Goal: Information Seeking & Learning: Learn about a topic

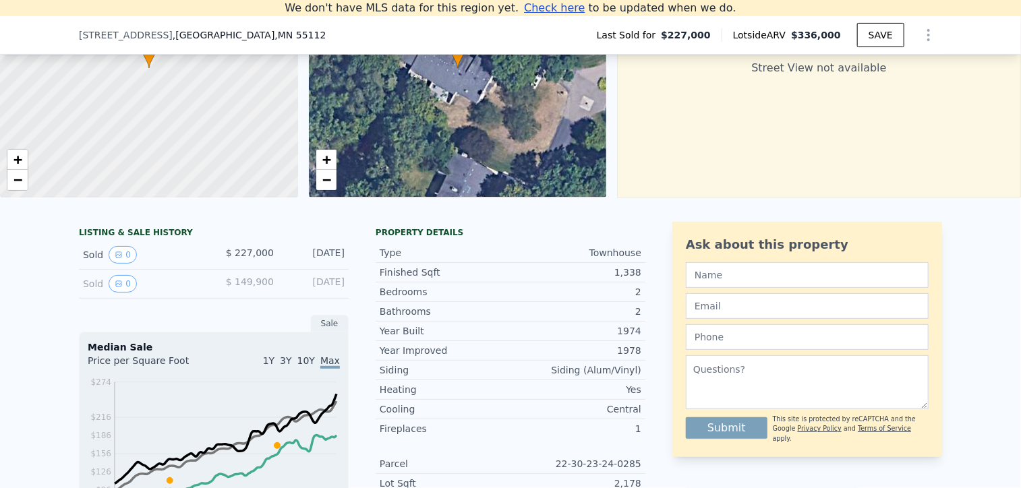
scroll to position [163, 0]
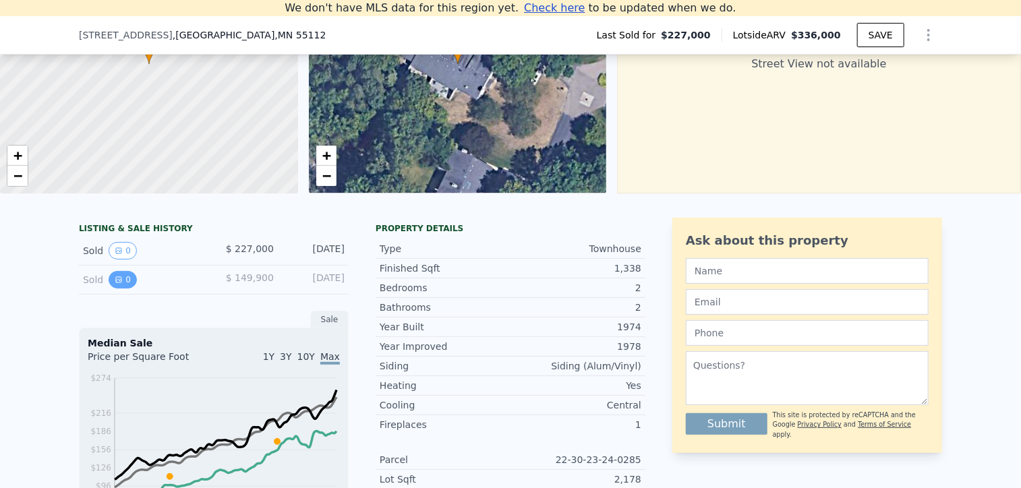
click at [124, 289] on button "0" at bounding box center [123, 280] width 28 height 18
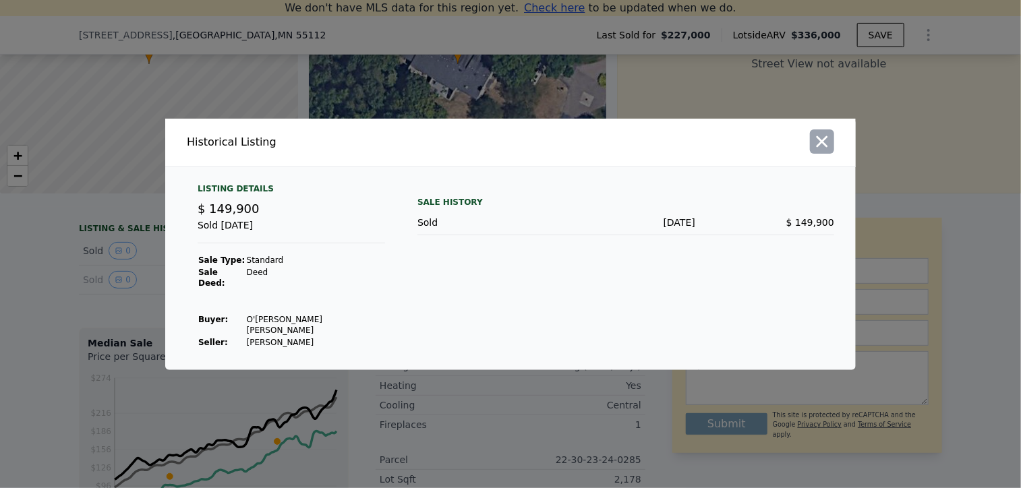
click at [824, 147] on icon "button" at bounding box center [822, 141] width 11 height 11
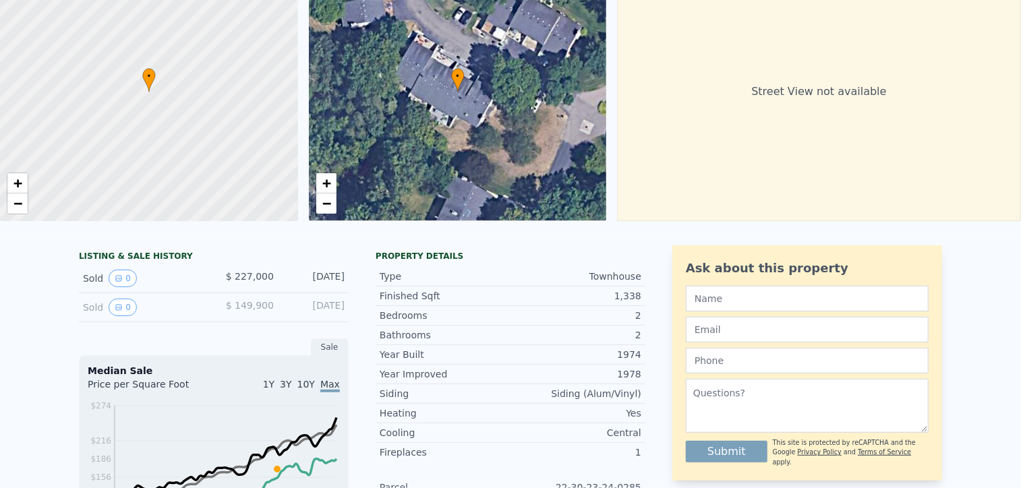
scroll to position [0, 0]
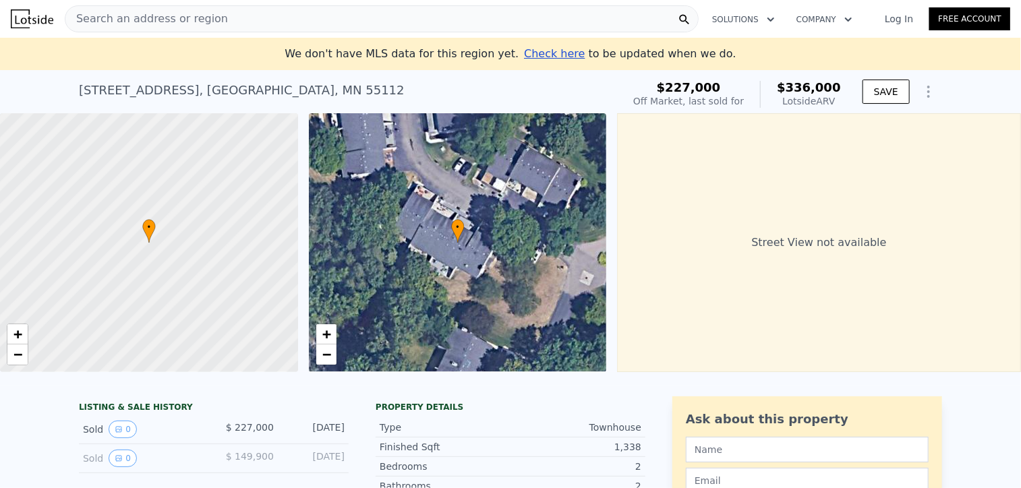
click at [110, 16] on span "Search an address or region" at bounding box center [146, 19] width 163 height 16
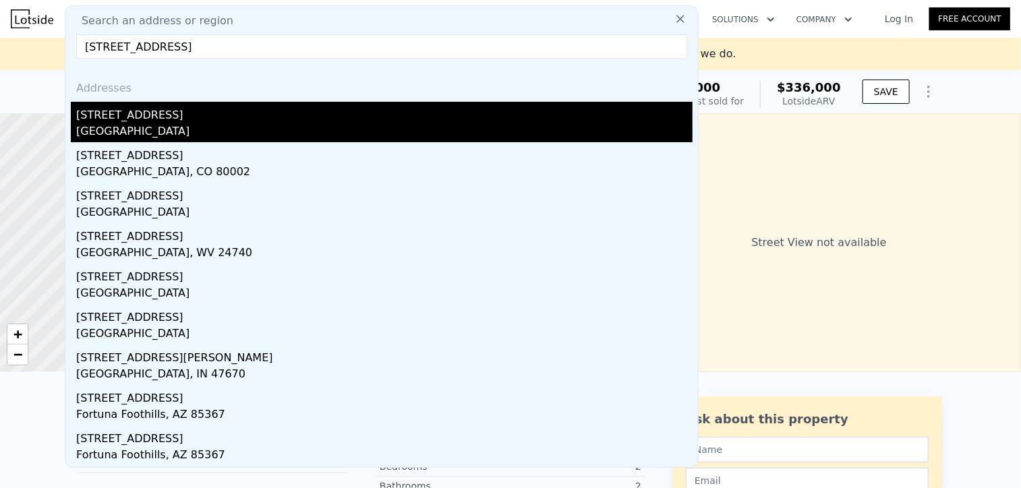
type input "[STREET_ADDRESS]"
click at [171, 132] on div "[GEOGRAPHIC_DATA]" at bounding box center [384, 132] width 617 height 19
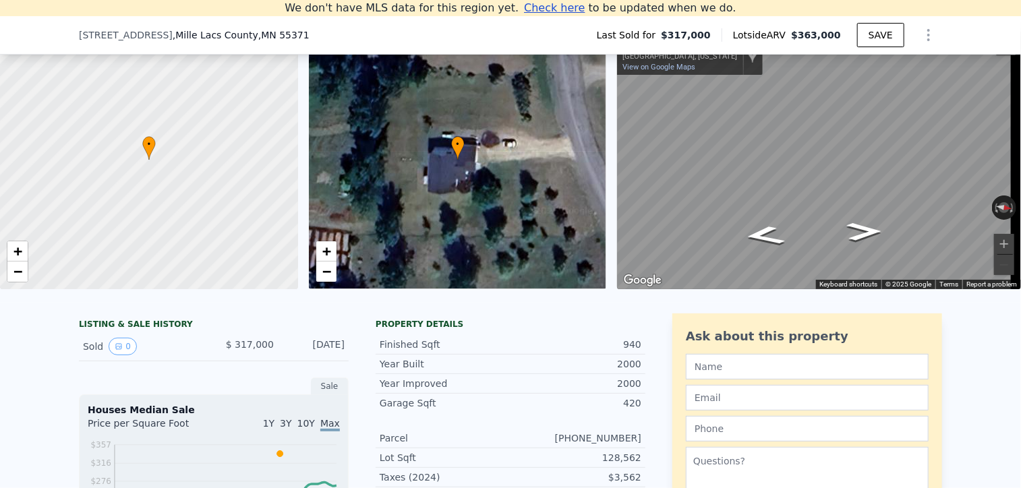
scroll to position [132, 0]
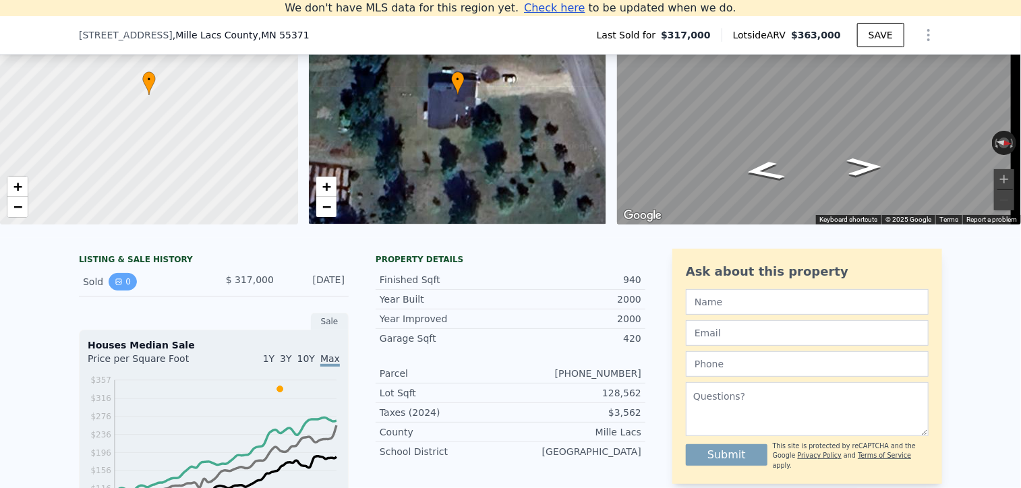
click at [115, 287] on button "0" at bounding box center [123, 282] width 28 height 18
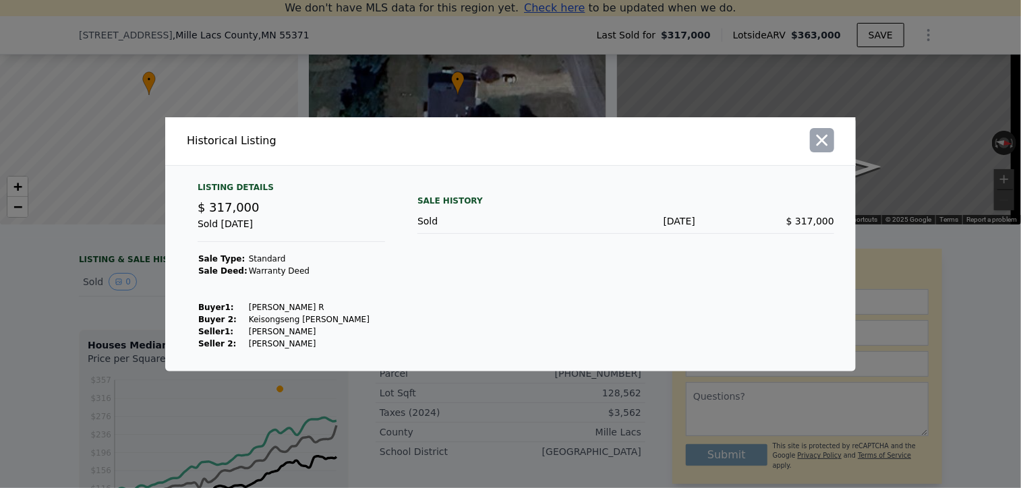
click at [826, 146] on icon "button" at bounding box center [822, 139] width 11 height 11
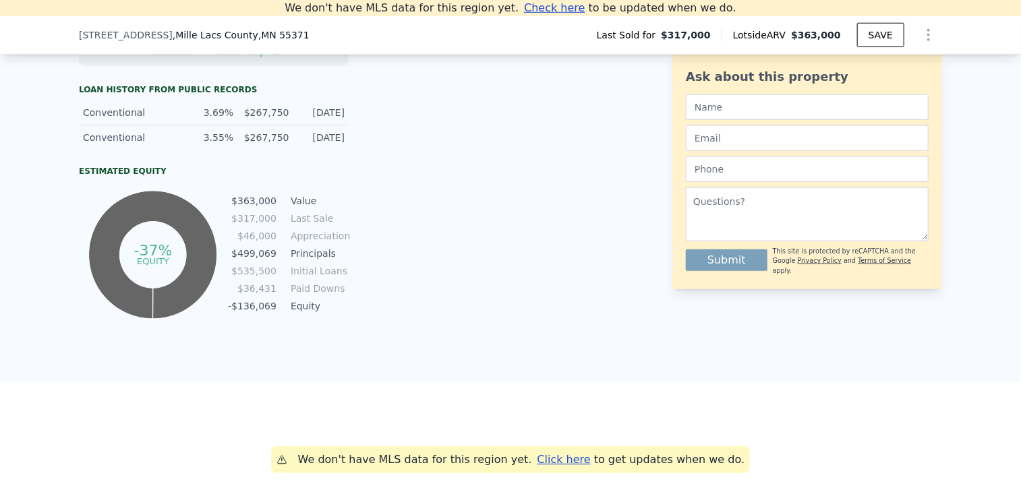
scroll to position [642, 0]
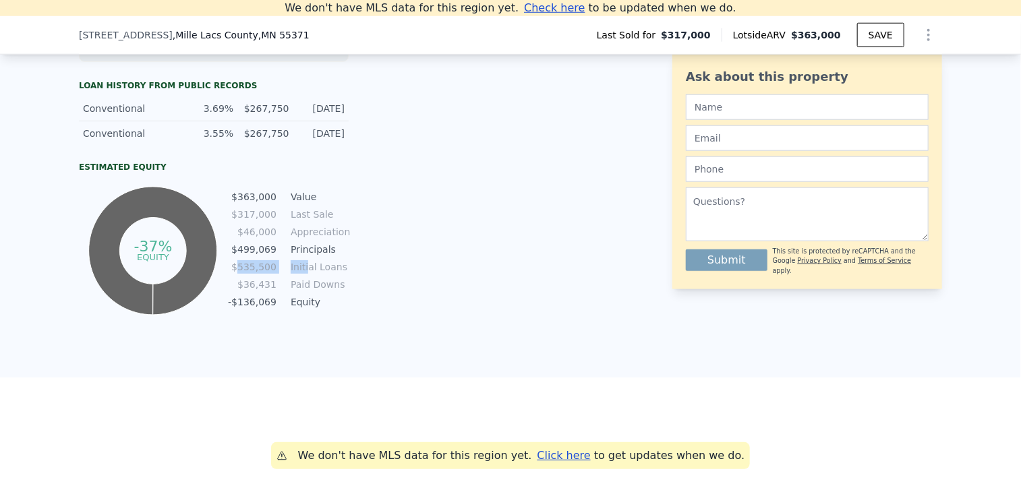
drag, startPoint x: 302, startPoint y: 277, endPoint x: 239, endPoint y: 275, distance: 63.5
click at [239, 275] on tr "$535,500 Initial Loans" at bounding box center [287, 267] width 121 height 15
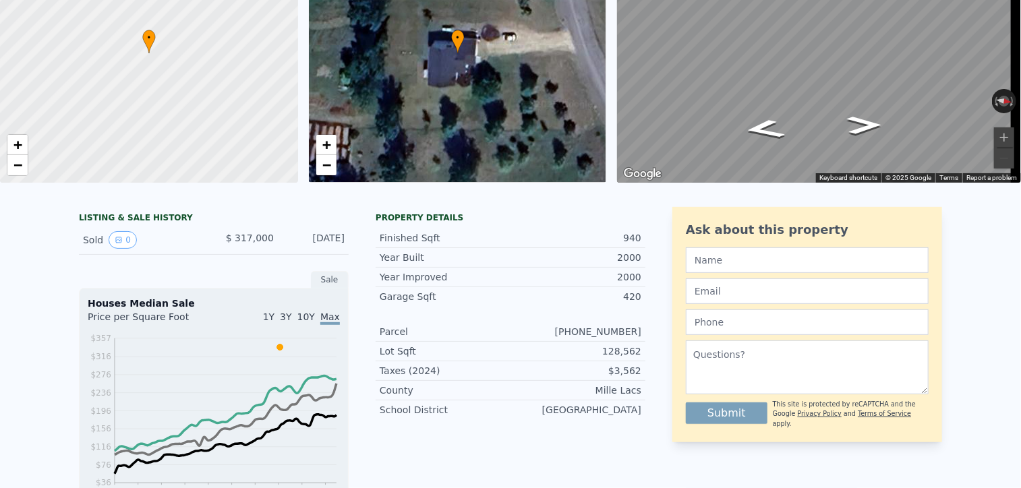
scroll to position [0, 0]
